Goal: Transaction & Acquisition: Purchase product/service

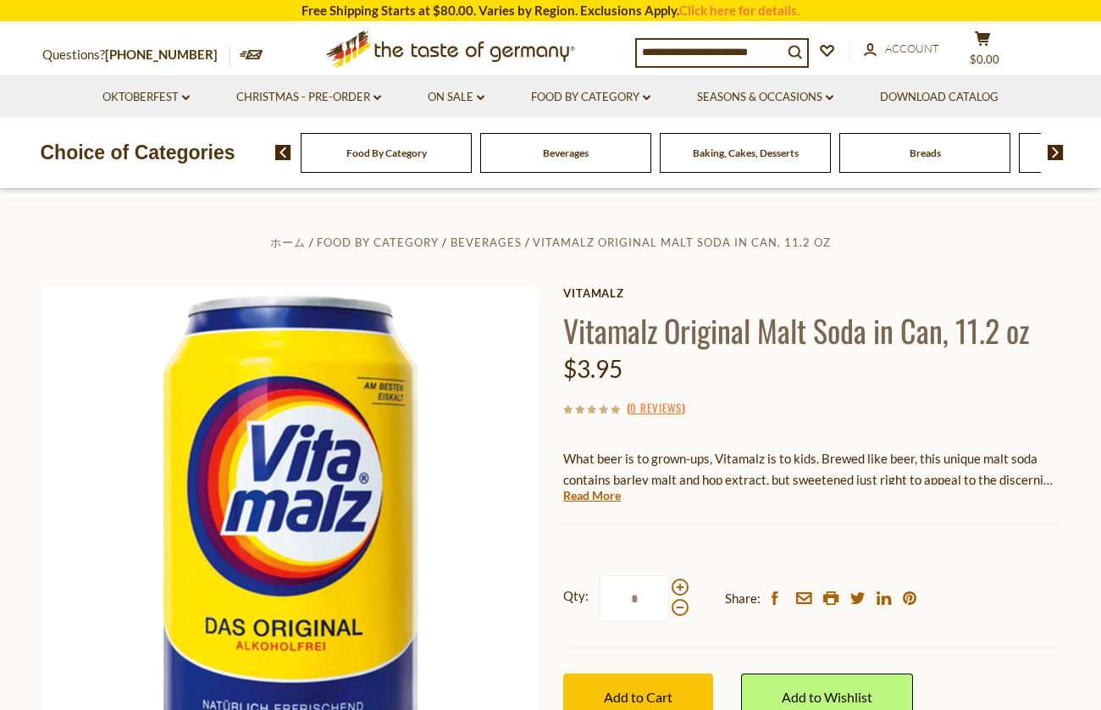
scroll to position [360, 0]
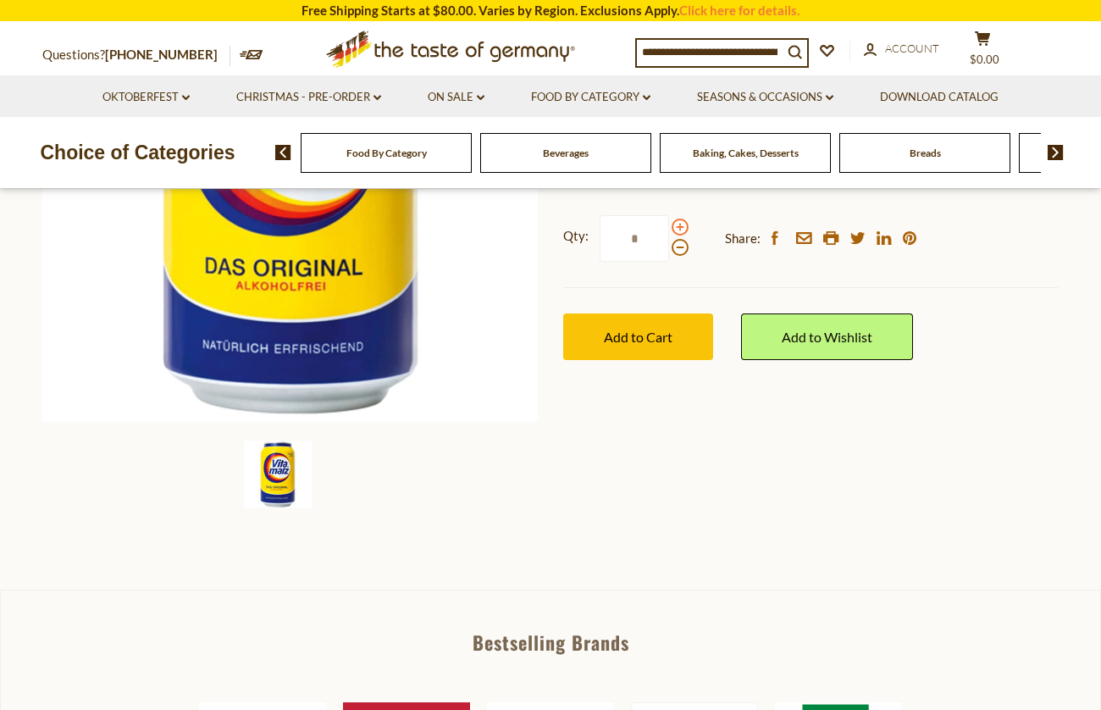
click at [683, 220] on span at bounding box center [680, 227] width 17 height 17
click at [669, 220] on input "*" at bounding box center [634, 238] width 69 height 47
click at [683, 220] on span at bounding box center [680, 227] width 17 height 17
click at [669, 220] on input "*" at bounding box center [634, 238] width 69 height 47
click at [683, 220] on span at bounding box center [680, 227] width 17 height 17
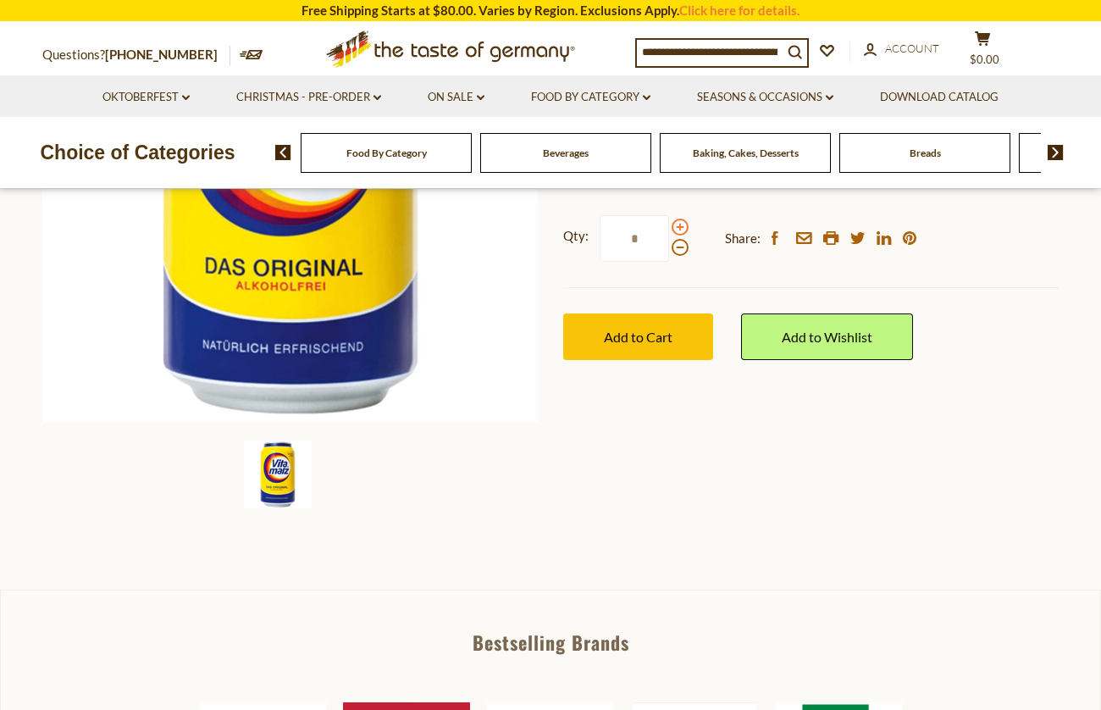
click at [669, 220] on input "*" at bounding box center [634, 238] width 69 height 47
click at [683, 220] on span at bounding box center [680, 227] width 17 height 17
click at [669, 220] on input "*" at bounding box center [634, 238] width 69 height 47
click at [682, 220] on span at bounding box center [680, 227] width 17 height 17
click at [669, 220] on input "*" at bounding box center [634, 238] width 69 height 47
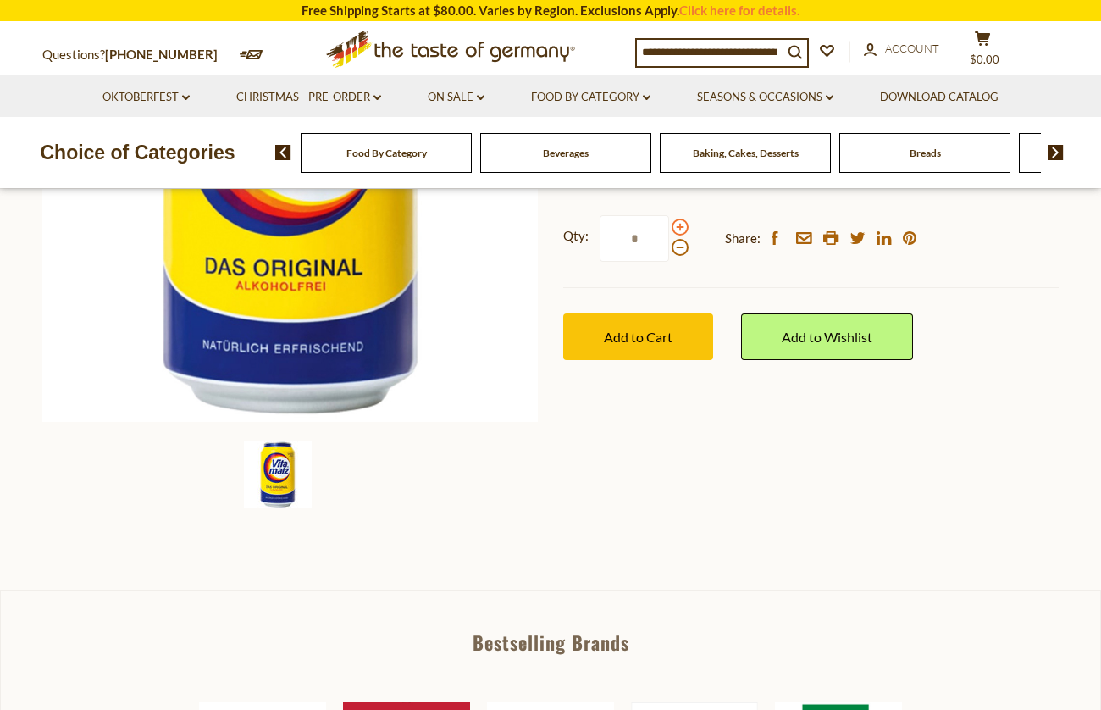
type input "**"
click at [656, 346] on button "Add to Cart" at bounding box center [638, 336] width 150 height 47
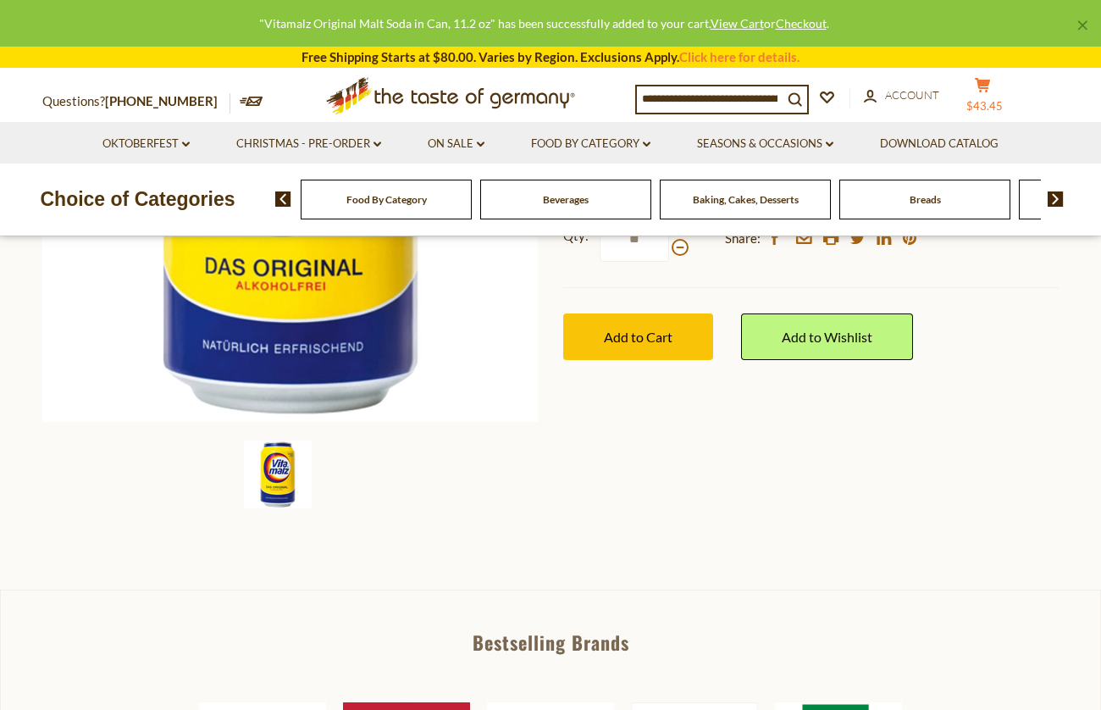
click at [925, 100] on span "$43.45" at bounding box center [984, 106] width 36 height 14
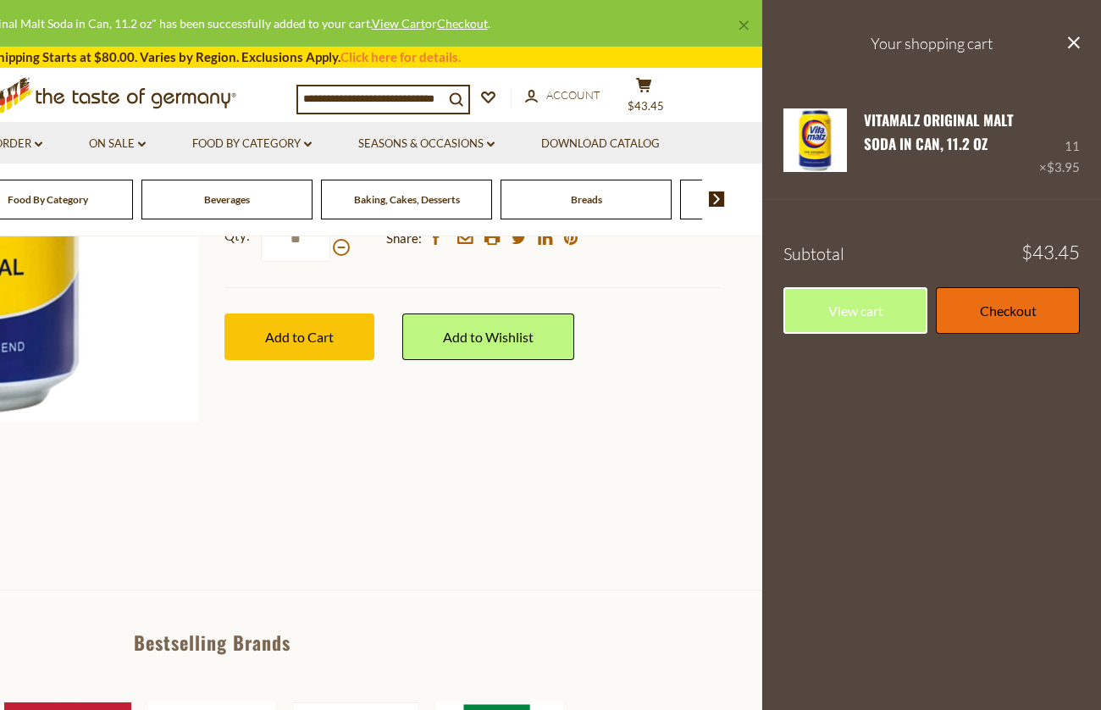
click at [925, 307] on link "Checkout" at bounding box center [1008, 310] width 144 height 47
